Goal: Task Accomplishment & Management: Use online tool/utility

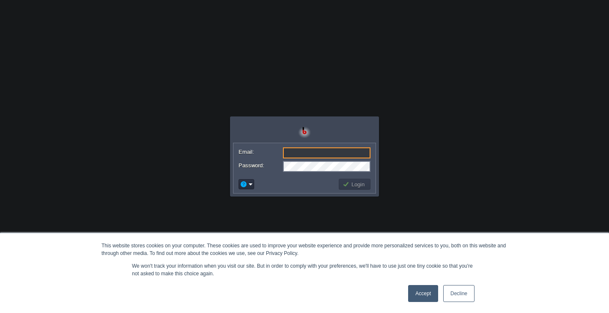
click at [324, 150] on input "Email:" at bounding box center [327, 152] width 88 height 11
type input "[EMAIL_ADDRESS][DOMAIN_NAME]"
click at [352, 184] on button "Login" at bounding box center [355, 184] width 25 height 8
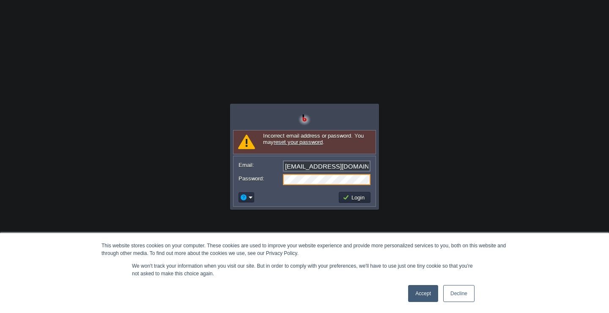
click at [419, 296] on link "Accept" at bounding box center [423, 293] width 30 height 17
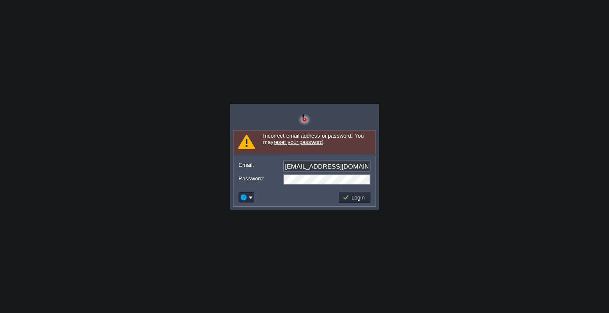
click at [311, 143] on link "reset your password" at bounding box center [298, 142] width 49 height 6
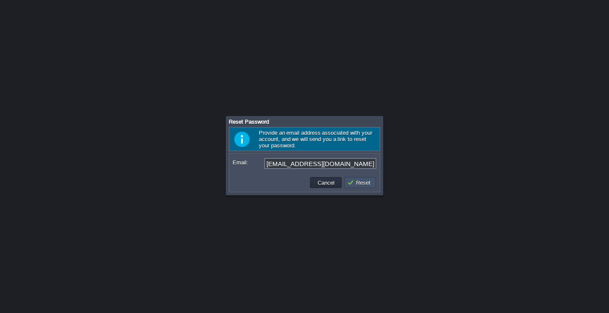
click at [369, 186] on button "Reset" at bounding box center [360, 183] width 26 height 8
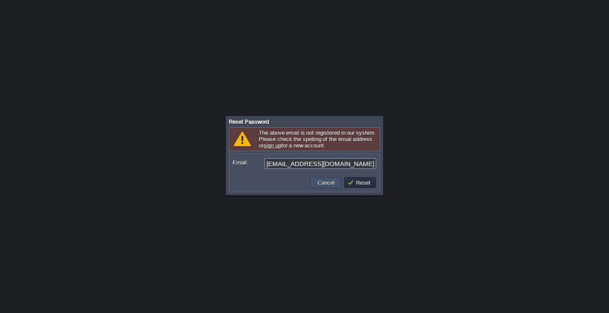
click at [330, 183] on button "Cancel" at bounding box center [326, 183] width 22 height 8
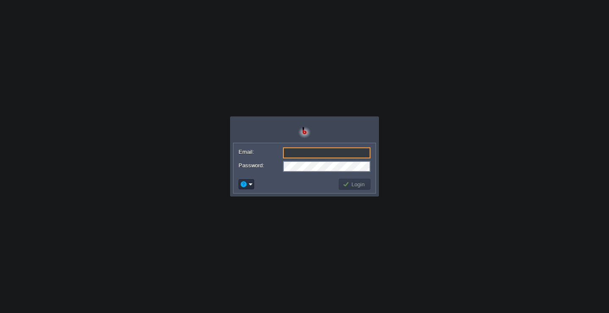
click at [323, 151] on input "Email:" at bounding box center [327, 152] width 88 height 11
type input "[EMAIL_ADDRESS][DOMAIN_NAME]"
click at [250, 185] on em at bounding box center [246, 184] width 13 height 8
click at [307, 174] on form "Email: viziunehubofficial@gmail.com Password:" at bounding box center [305, 159] width 142 height 32
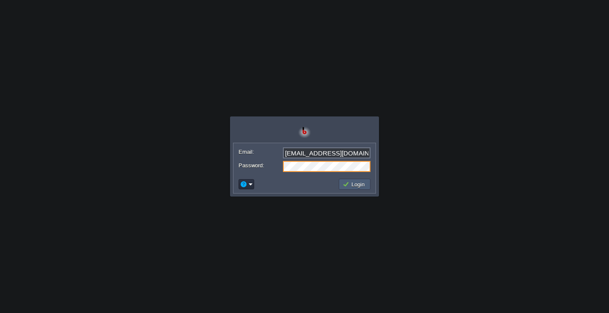
click at [352, 182] on button "Login" at bounding box center [355, 184] width 25 height 8
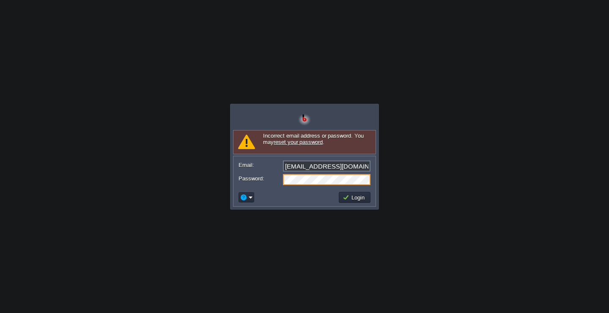
click at [299, 142] on link "reset your password" at bounding box center [298, 142] width 49 height 6
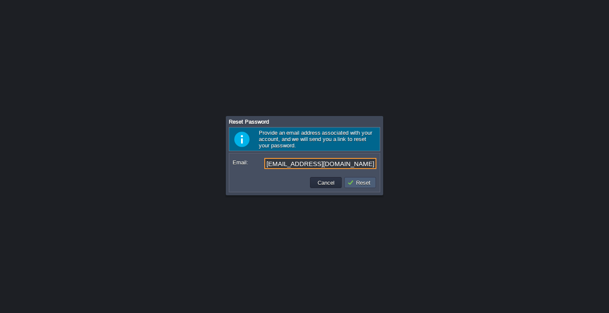
click at [355, 186] on button "Reset" at bounding box center [360, 183] width 26 height 8
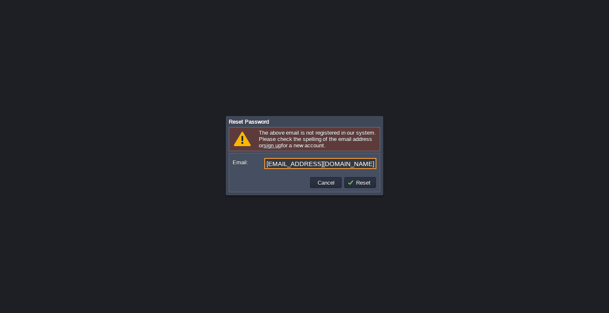
click at [276, 149] on link "sign up" at bounding box center [273, 145] width 18 height 6
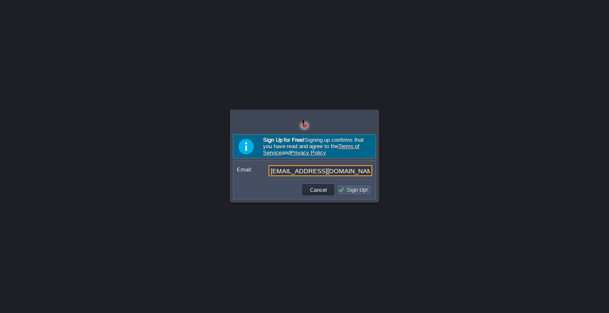
click at [358, 193] on button "Sign Up!" at bounding box center [354, 190] width 33 height 8
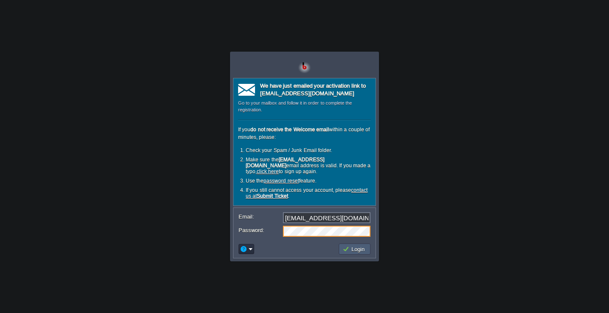
click at [367, 250] on button "Login" at bounding box center [355, 249] width 25 height 8
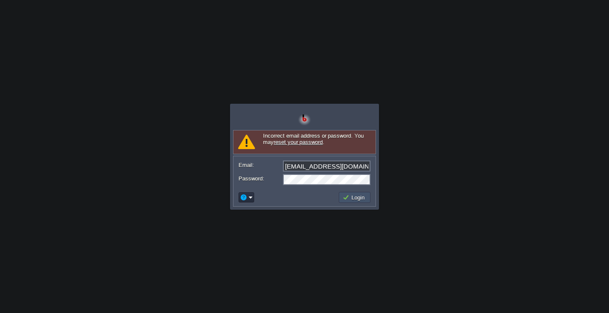
click at [350, 196] on button "Login" at bounding box center [355, 197] width 25 height 8
click at [358, 196] on button "Login" at bounding box center [355, 197] width 25 height 8
click at [357, 167] on input "[EMAIL_ADDRESS][DOMAIN_NAME]" at bounding box center [327, 165] width 88 height 11
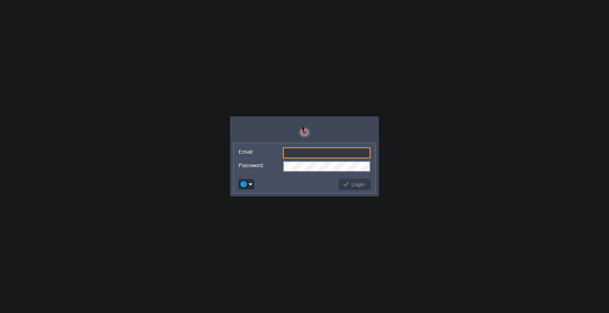
click at [336, 152] on input "Email:" at bounding box center [327, 152] width 88 height 11
type input "[EMAIL_ADDRESS][DOMAIN_NAME]"
click at [358, 186] on button "Login" at bounding box center [355, 184] width 25 height 8
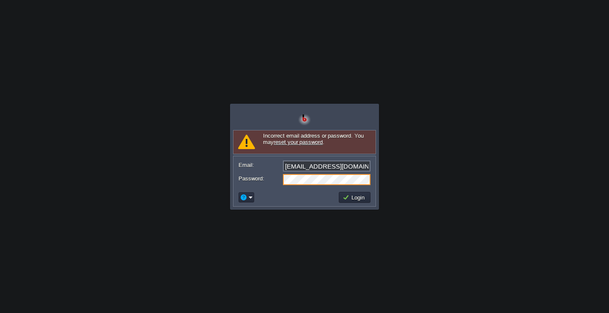
click at [319, 142] on link "reset your password" at bounding box center [298, 142] width 49 height 6
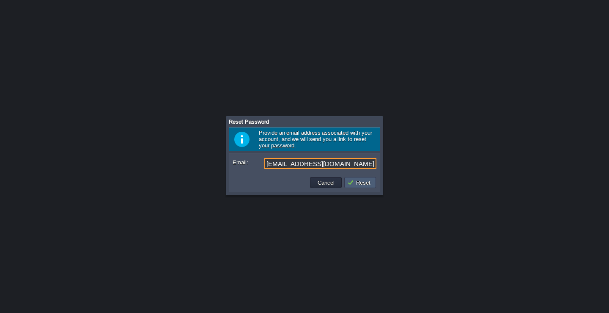
click at [362, 184] on button "Reset" at bounding box center [360, 183] width 26 height 8
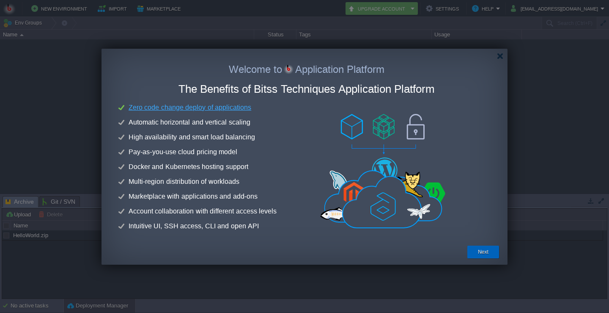
click at [484, 253] on button "Next" at bounding box center [483, 252] width 11 height 8
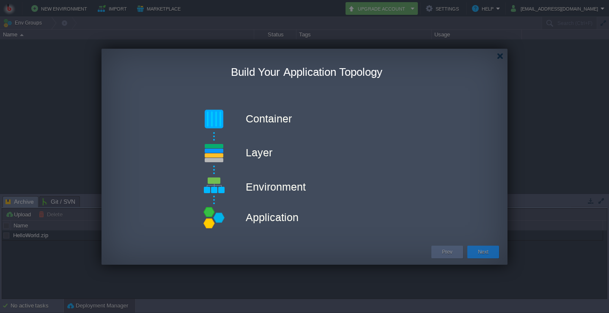
click at [479, 252] on button "Next" at bounding box center [483, 252] width 11 height 8
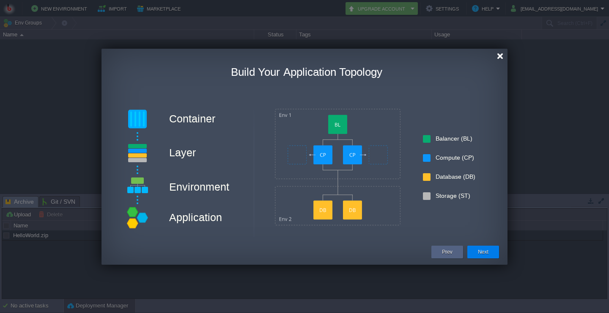
click at [501, 57] on div at bounding box center [500, 56] width 6 height 6
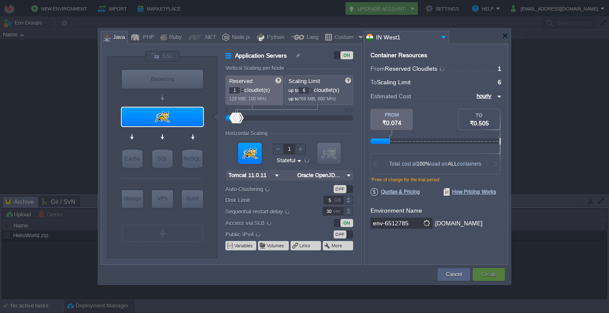
click at [499, 55] on div "Container Resources From Reserved Cloudlets ... = 1 not added To Scaling Limit …" at bounding box center [436, 154] width 145 height 221
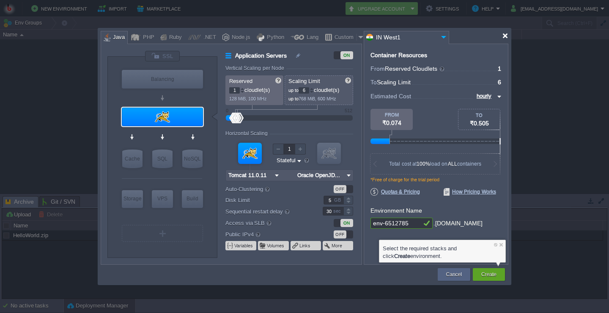
click at [505, 34] on div at bounding box center [505, 36] width 6 height 6
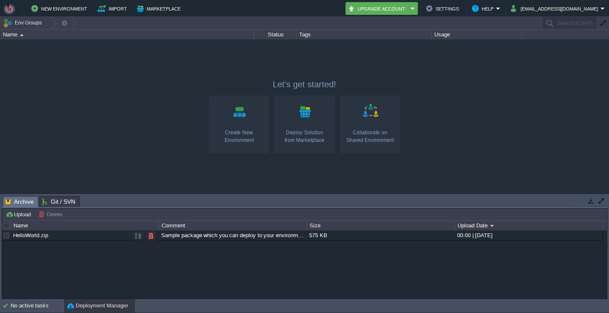
click at [217, 238] on div "Sample package which you can deploy to your environment. Feel free to delete an…" at bounding box center [232, 235] width 147 height 10
